Goal: Information Seeking & Learning: Learn about a topic

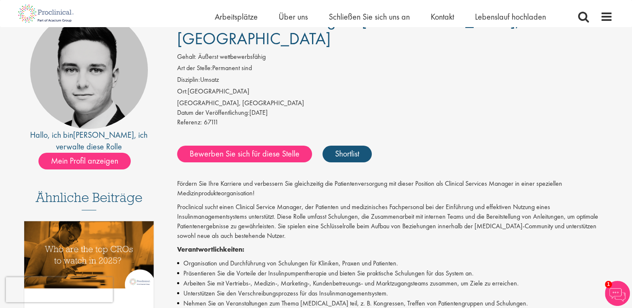
scroll to position [42, 0]
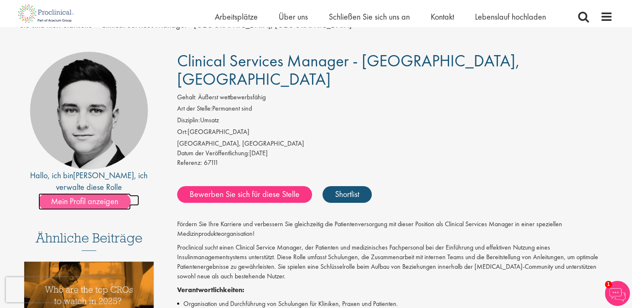
click at [96, 201] on span "Mein Profil anzeigen" at bounding box center [84, 201] width 92 height 17
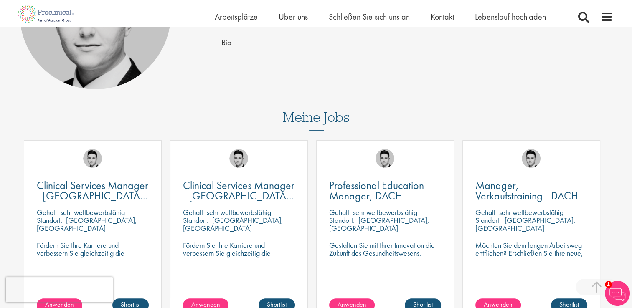
scroll to position [209, 0]
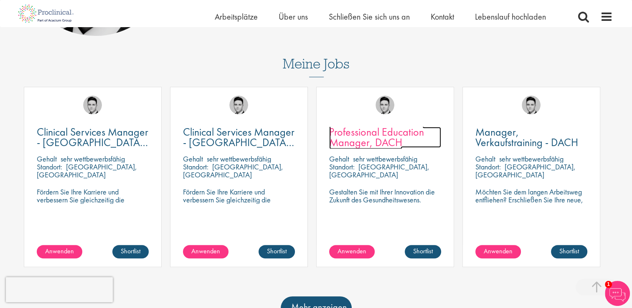
click at [374, 143] on span "Professional Education Manager, DACH" at bounding box center [376, 137] width 95 height 25
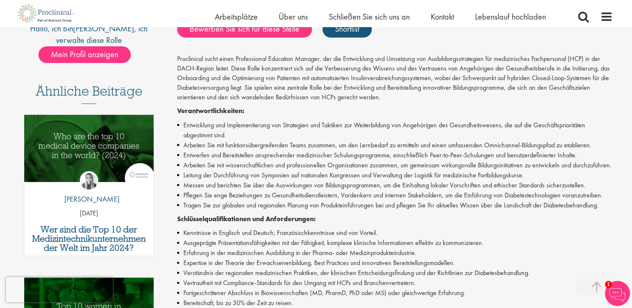
scroll to position [209, 0]
